Goal: Task Accomplishment & Management: Use online tool/utility

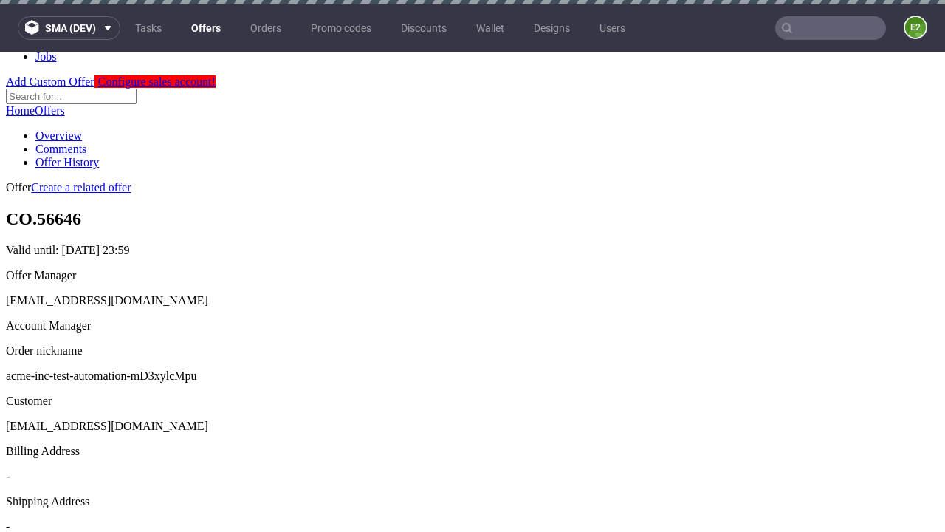
scroll to position [4, 0]
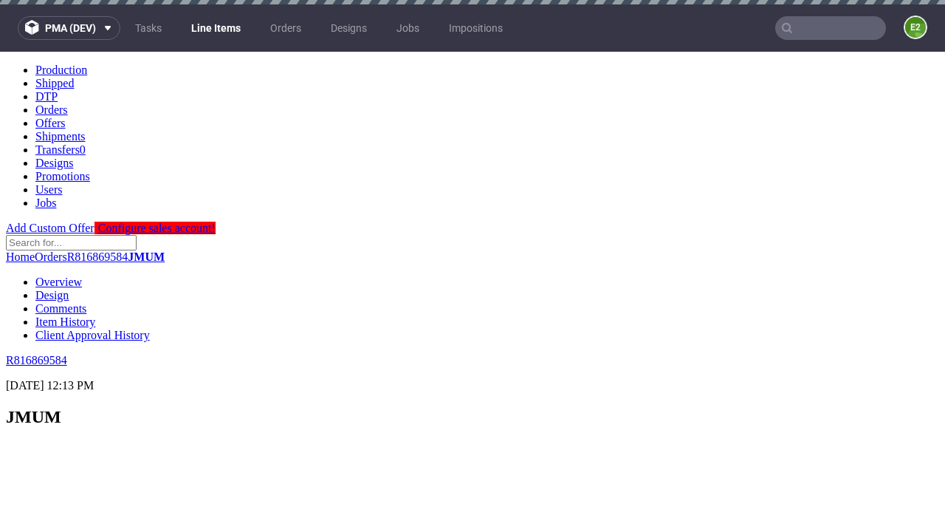
select select "accepted"
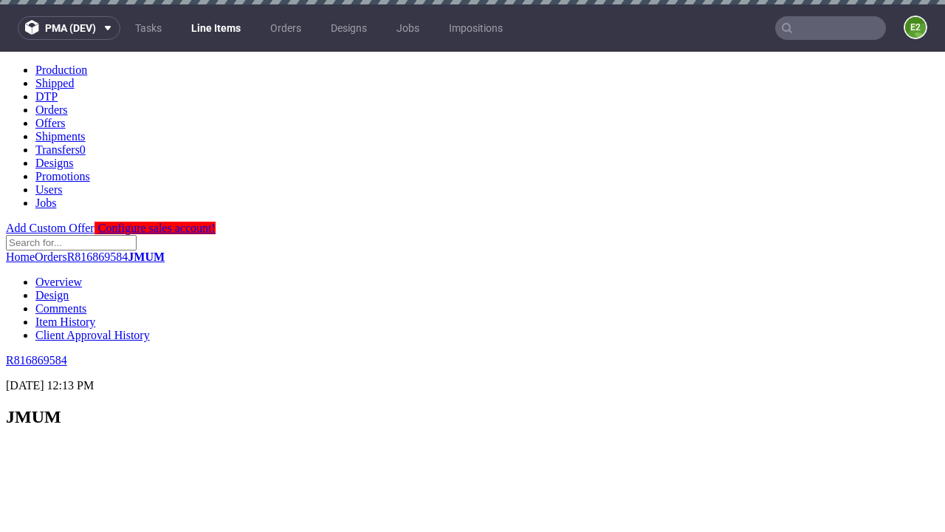
scroll to position [2146, 0]
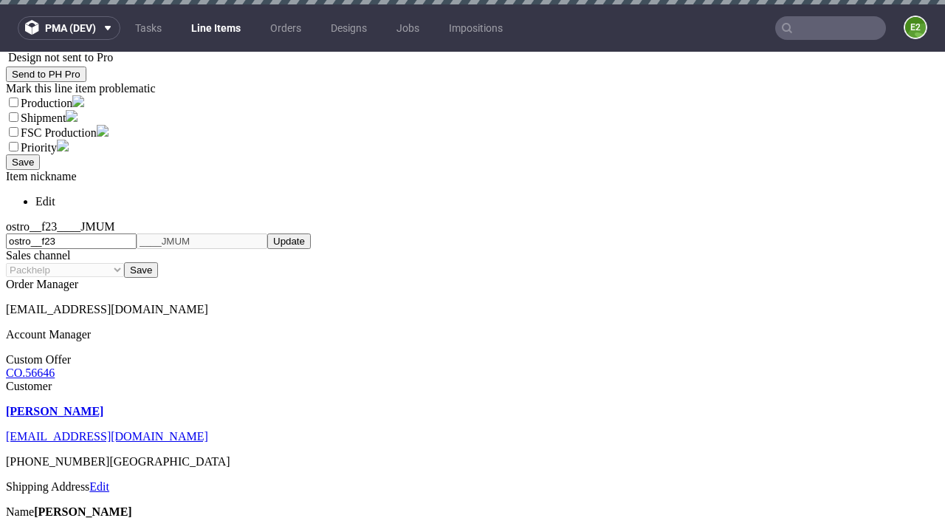
select select "received"
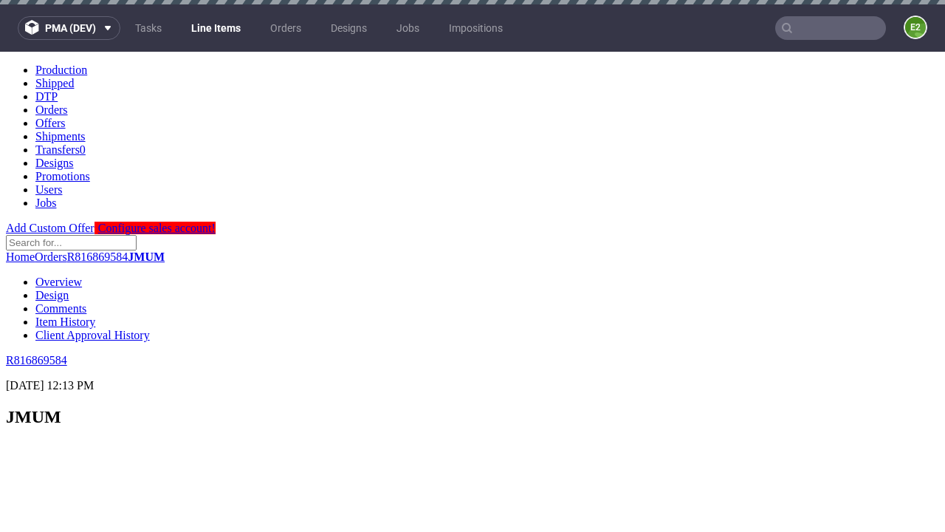
scroll to position [2206, 0]
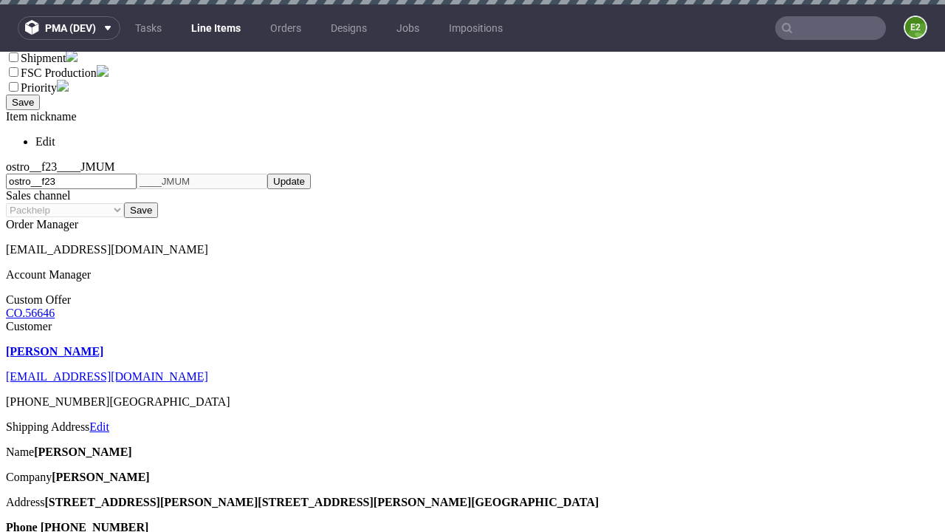
select select "accepted_dtp_issue_reprint"
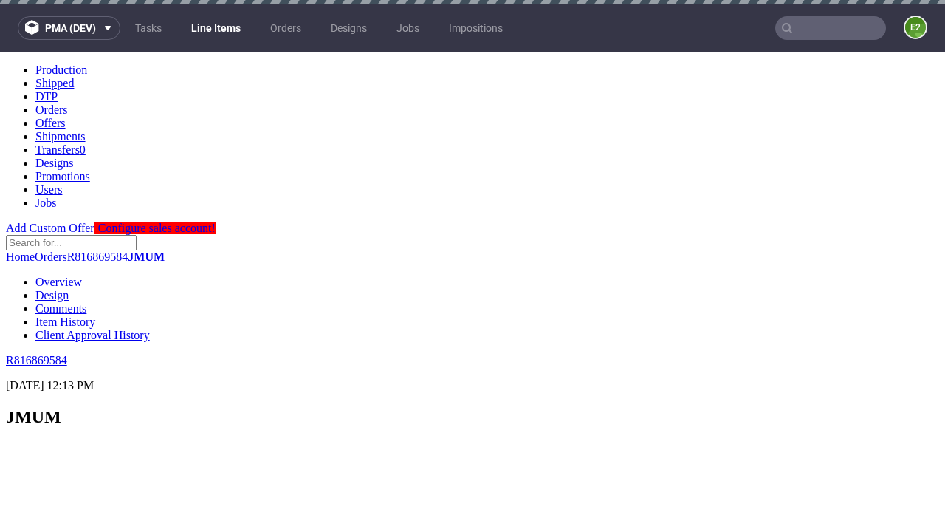
scroll to position [2261, 0]
